Goal: Navigation & Orientation: Go to known website

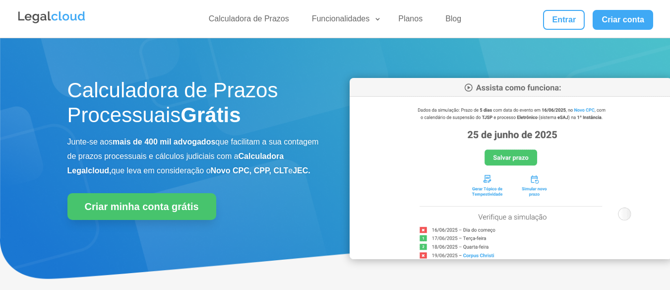
click at [563, 32] on div "Calculadora de Prazos Funcionalidades Calculadora de Prazos DJEN/DJE Prazos e A…" at bounding box center [335, 19] width 637 height 38
click at [563, 27] on link "Entrar" at bounding box center [564, 20] width 42 height 20
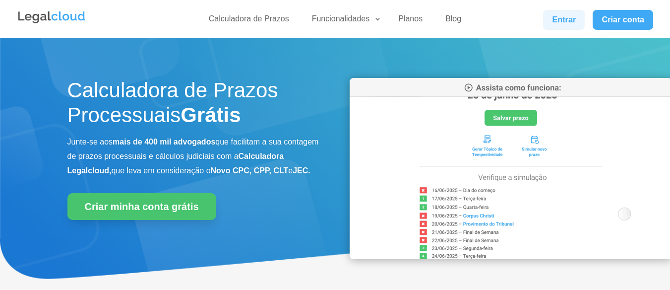
click at [569, 20] on link "Entrar" at bounding box center [564, 20] width 42 height 20
